Goal: Navigation & Orientation: Find specific page/section

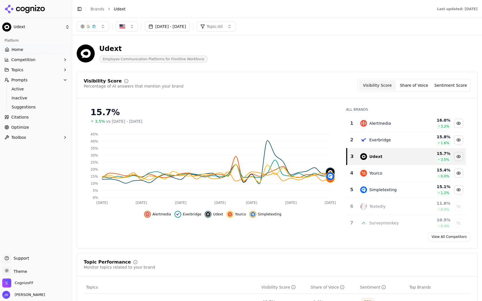
click at [23, 73] on button "Topics" at bounding box center [35, 69] width 67 height 9
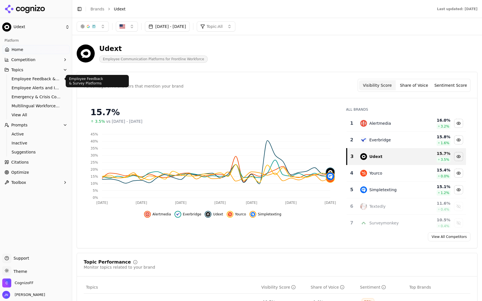
click at [23, 81] on span "Employee Feedback & Survey Platforms" at bounding box center [36, 79] width 49 height 6
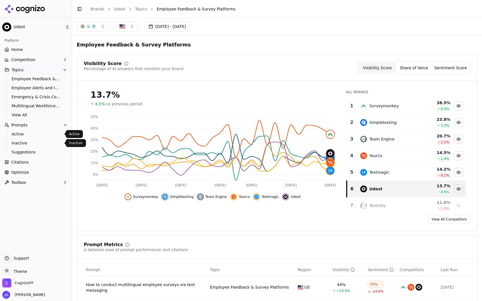
click at [28, 137] on link "Active" at bounding box center [36, 134] width 54 height 8
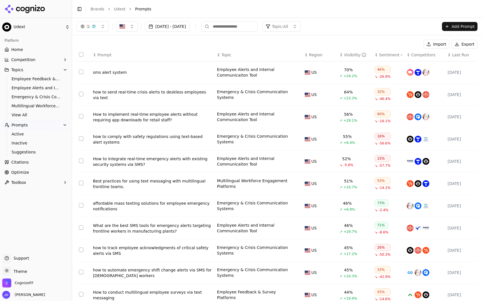
click at [25, 171] on span "Optimize" at bounding box center [20, 173] width 18 height 6
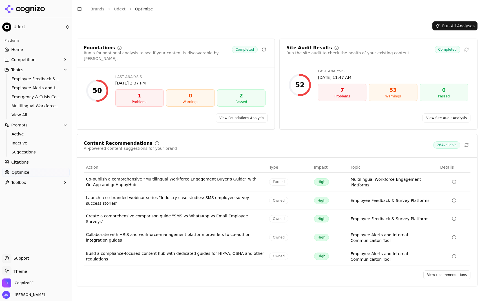
click at [26, 164] on span "Citations" at bounding box center [19, 163] width 17 height 6
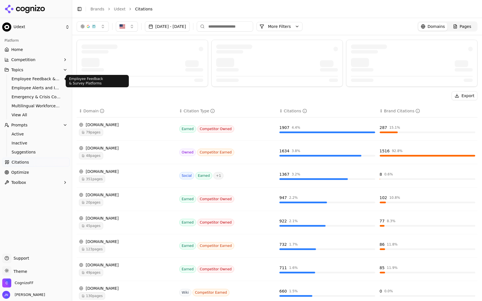
click at [20, 66] on button "Topics" at bounding box center [35, 69] width 67 height 9
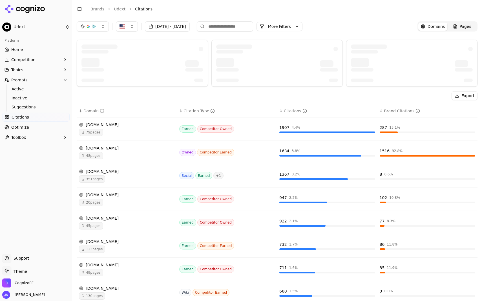
click at [20, 61] on span "Competition" at bounding box center [23, 60] width 24 height 6
click at [19, 69] on span "Metrics" at bounding box center [36, 69] width 49 height 6
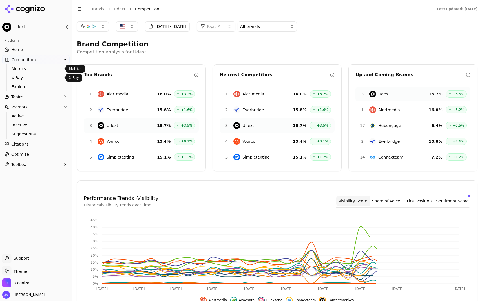
click at [21, 76] on span "X-Ray" at bounding box center [36, 78] width 49 height 6
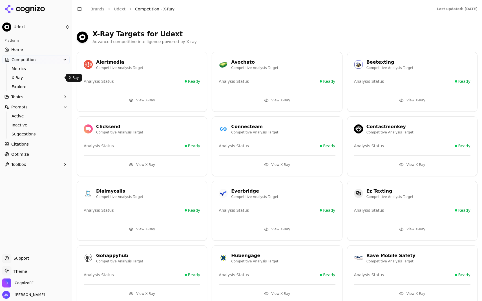
click at [21, 85] on span "Explore" at bounding box center [36, 87] width 49 height 6
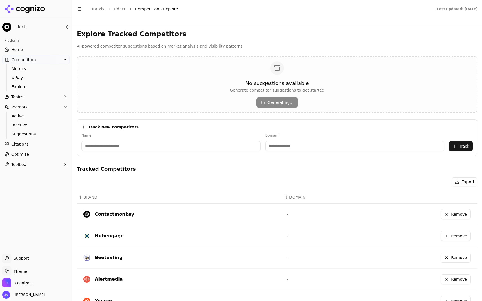
click at [22, 53] on link "Home" at bounding box center [35, 49] width 67 height 9
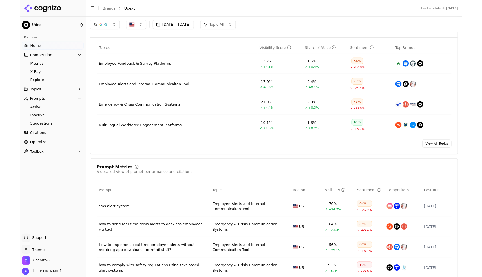
scroll to position [235, 0]
